Goal: Use online tool/utility: Utilize a website feature to perform a specific function

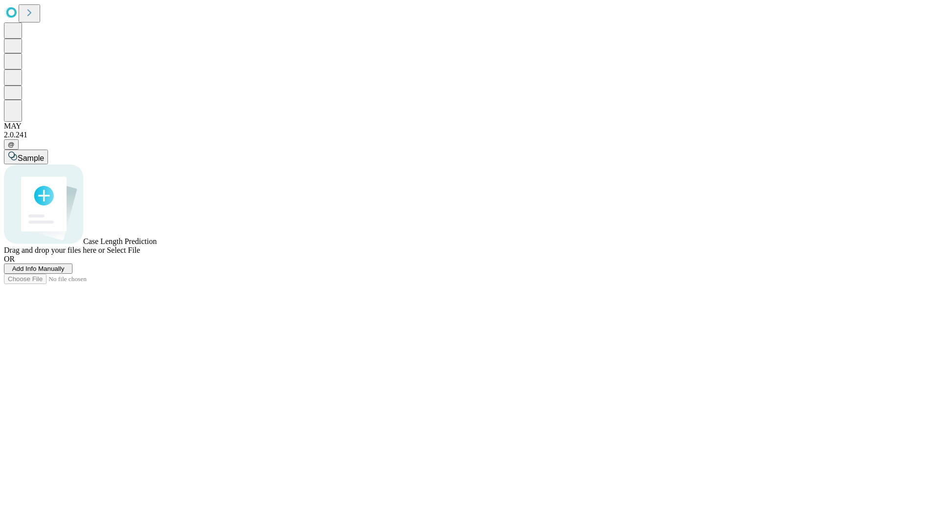
click at [65, 273] on span "Add Info Manually" at bounding box center [38, 268] width 52 height 7
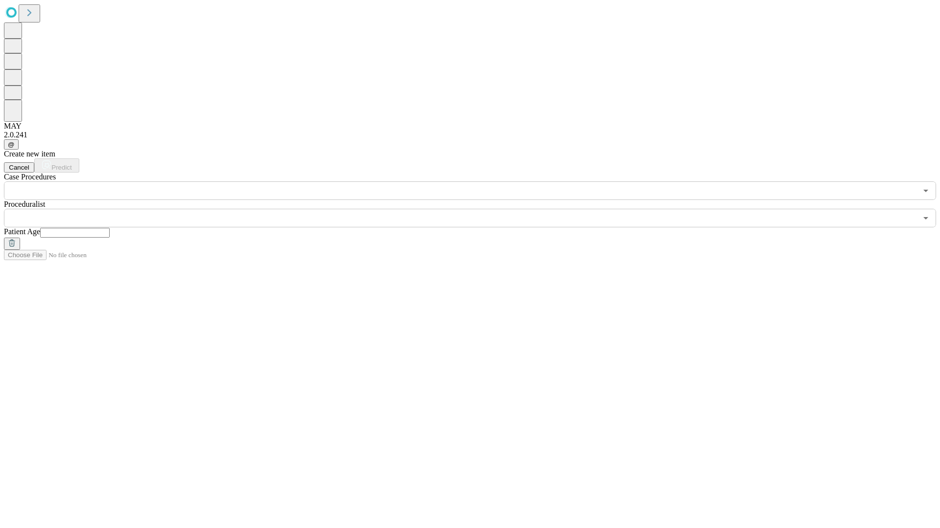
click at [110, 228] on input "text" at bounding box center [74, 233] width 69 height 10
type input "**"
click at [477, 209] on input "text" at bounding box center [460, 218] width 913 height 19
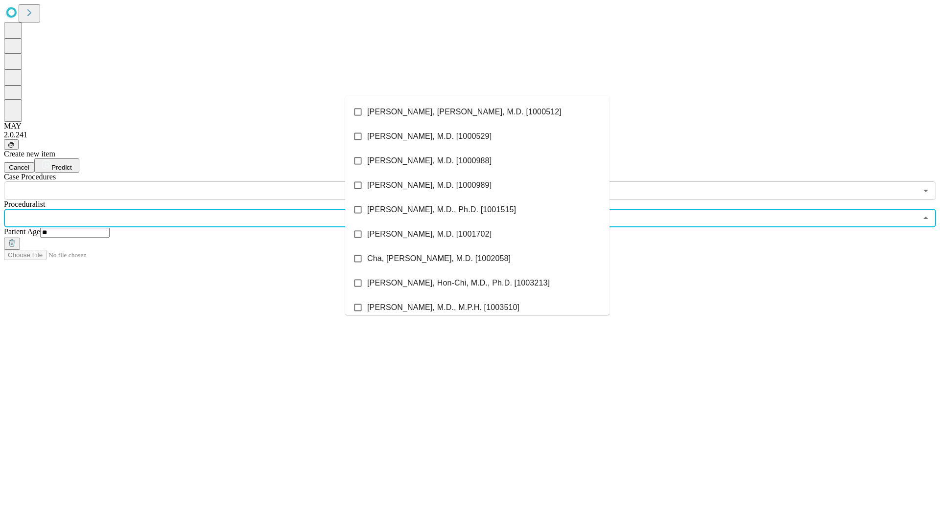
click at [477, 112] on li "[PERSON_NAME], [PERSON_NAME], M.D. [1000512]" at bounding box center [477, 112] width 264 height 24
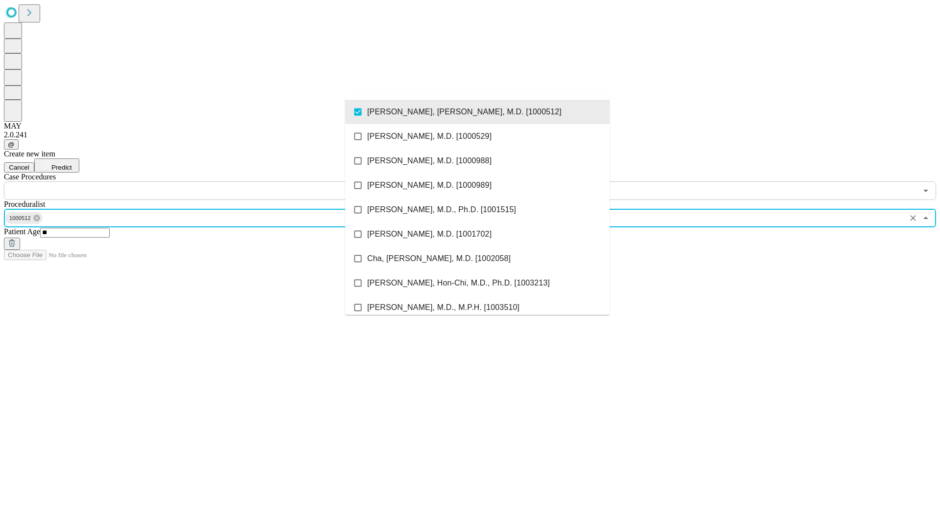
click at [206, 182] on input "text" at bounding box center [460, 191] width 913 height 19
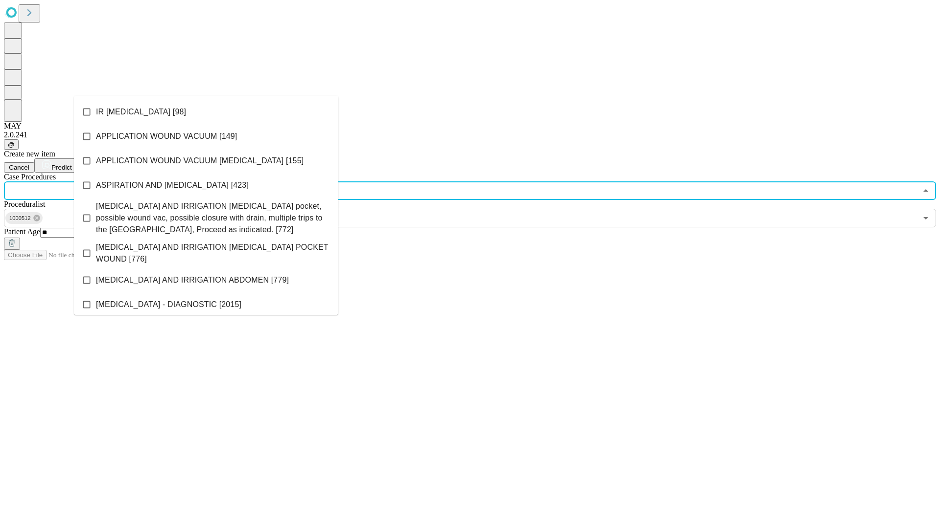
click at [206, 112] on li "IR [MEDICAL_DATA] [98]" at bounding box center [206, 112] width 264 height 24
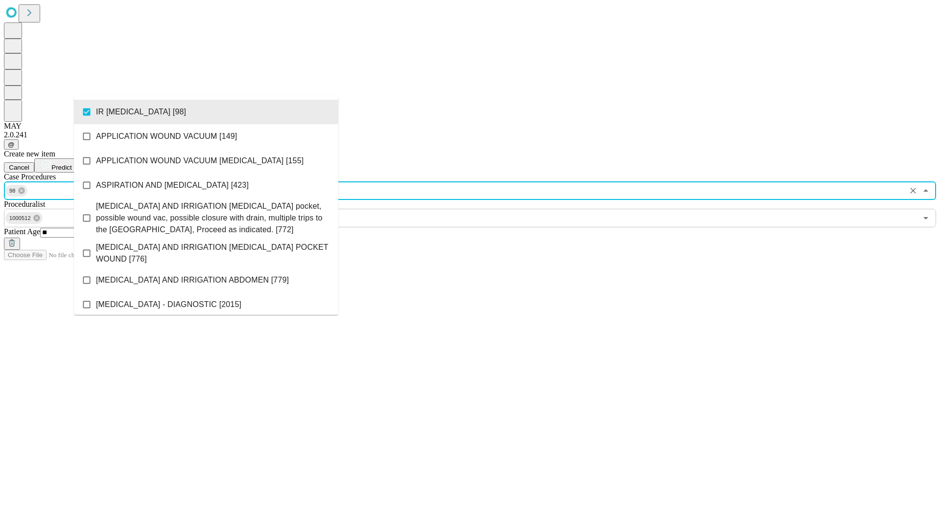
click at [71, 164] on span "Predict" at bounding box center [61, 167] width 20 height 7
